Goal: Transaction & Acquisition: Purchase product/service

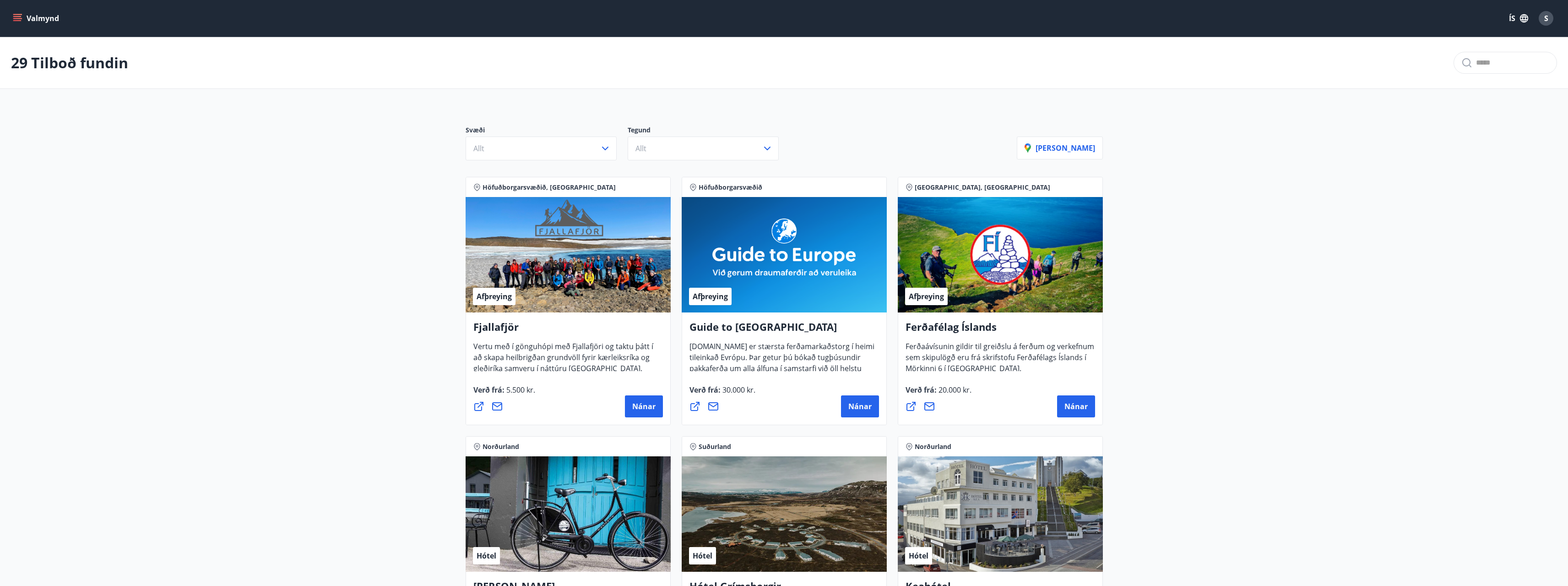
click at [23, 18] on button "Valmynd" at bounding box center [36, 18] width 52 height 17
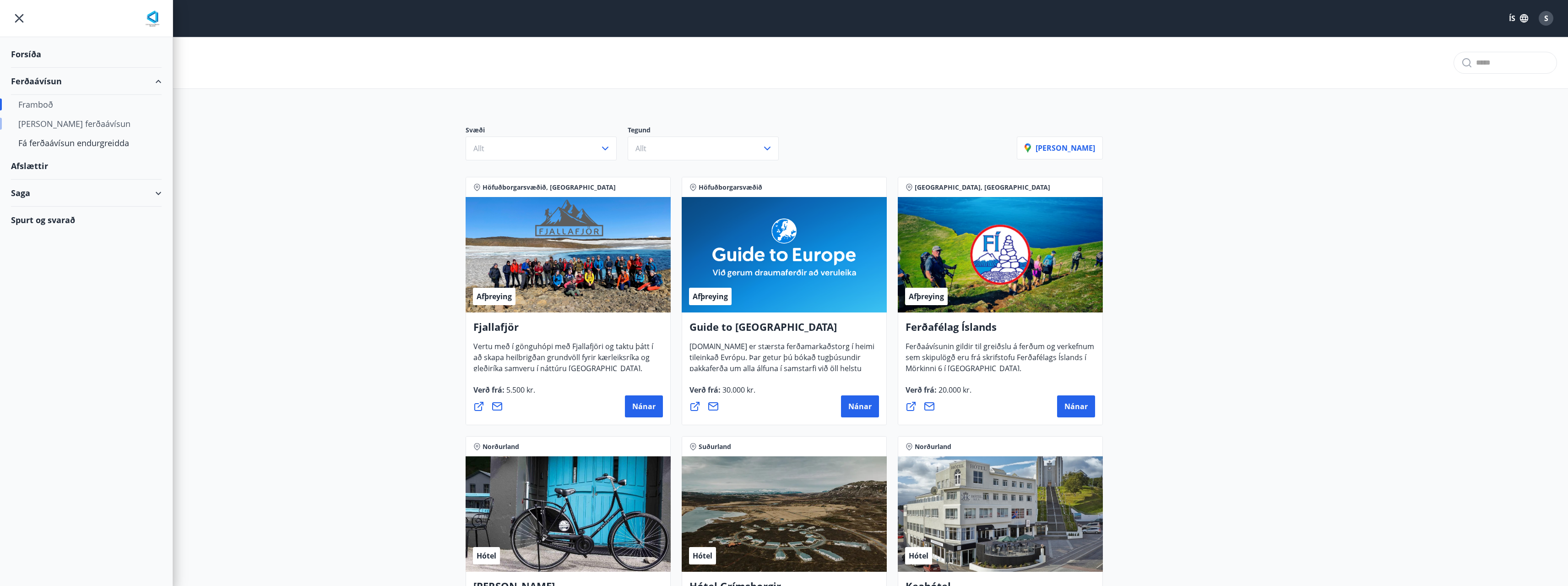
click at [64, 120] on div "[PERSON_NAME] ferðaávísun" at bounding box center [86, 124] width 136 height 20
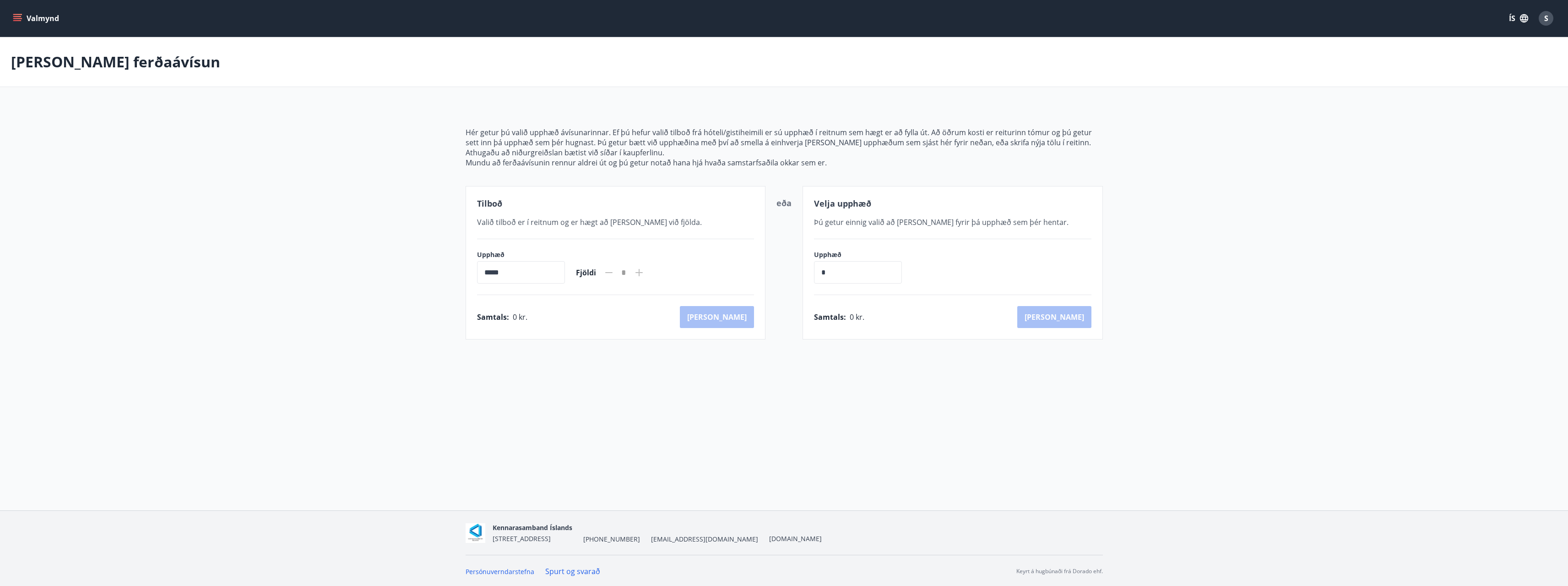
click at [515, 277] on input "*****" at bounding box center [521, 272] width 88 height 22
click at [19, 33] on div "Valmynd ÍS S" at bounding box center [784, 18] width 1568 height 36
click at [19, 22] on icon "menu" at bounding box center [17, 18] width 9 height 9
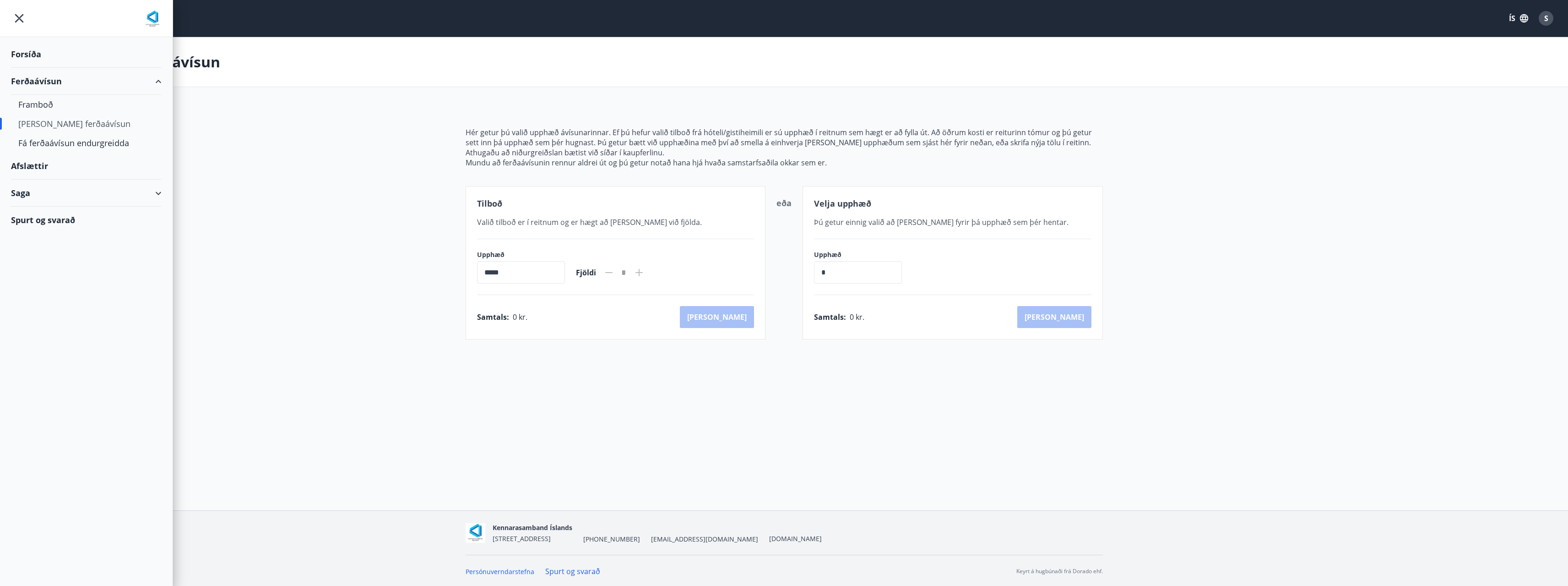
click at [45, 190] on div "Saga" at bounding box center [85, 193] width 150 height 27
click at [14, 20] on icon "menu" at bounding box center [19, 18] width 17 height 17
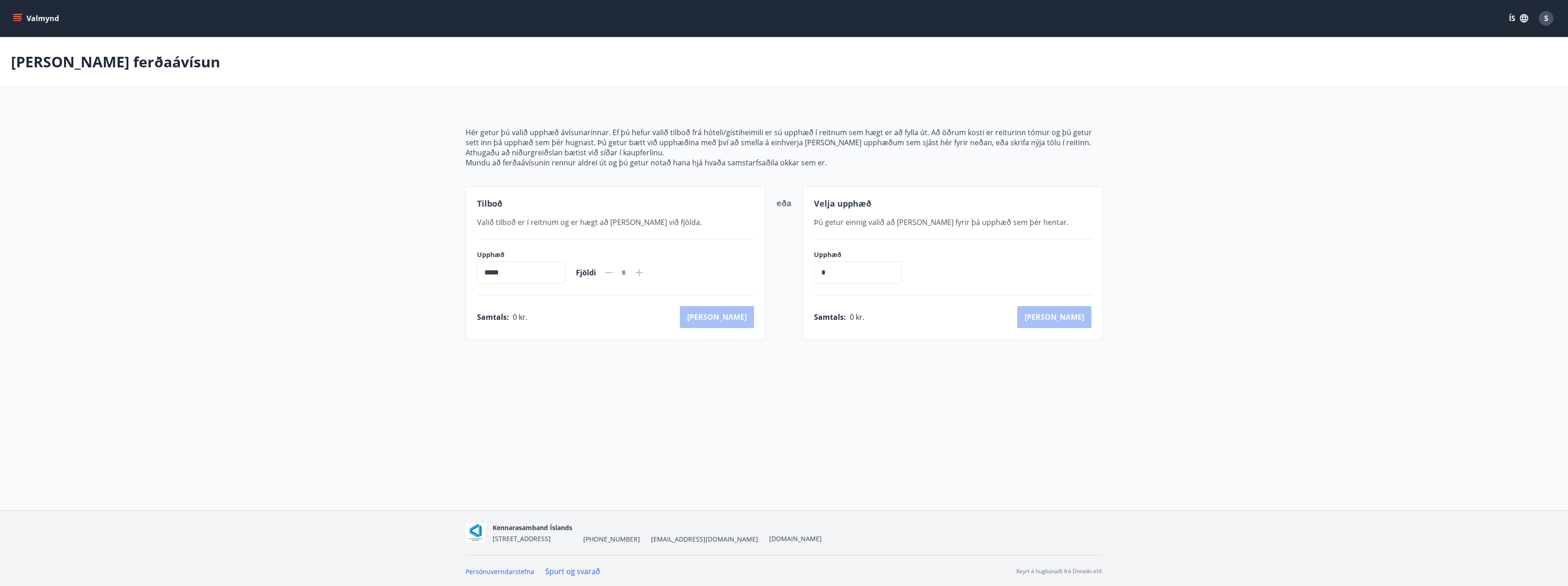
click at [15, 19] on icon "menu" at bounding box center [18, 18] width 10 height 1
